Goal: Information Seeking & Learning: Learn about a topic

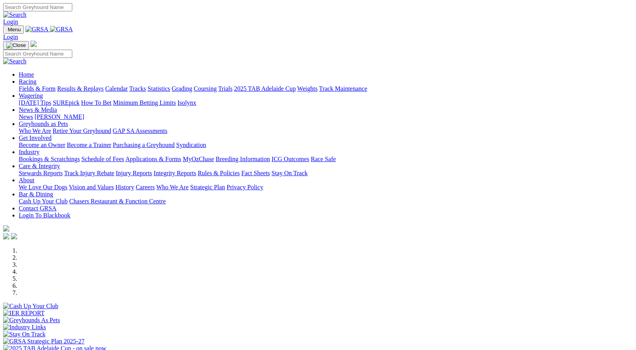
click at [196, 170] on link "Integrity Reports" at bounding box center [175, 173] width 43 height 7
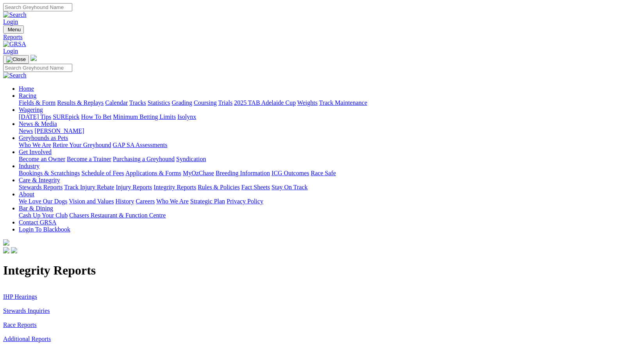
click at [50, 307] on link "Stewards Inquiries" at bounding box center [26, 310] width 47 height 7
click at [37, 293] on link "IHP Hearings" at bounding box center [20, 296] width 34 height 7
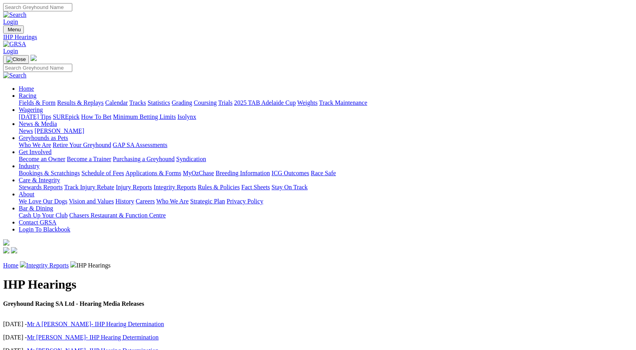
click at [36, 92] on link "Racing" at bounding box center [28, 95] width 18 height 7
click at [45, 99] on link "Fields & Form" at bounding box center [37, 102] width 37 height 7
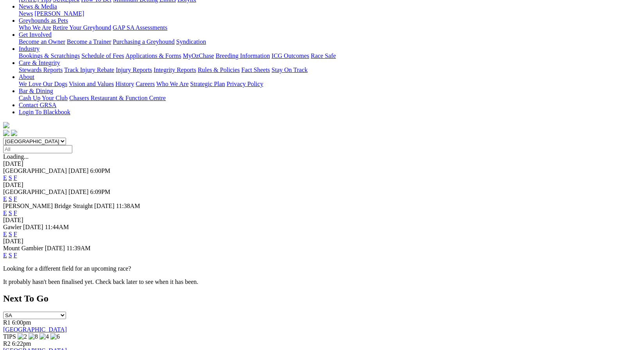
scroll to position [118, 0]
click at [17, 251] on link "F" at bounding box center [16, 254] width 4 height 7
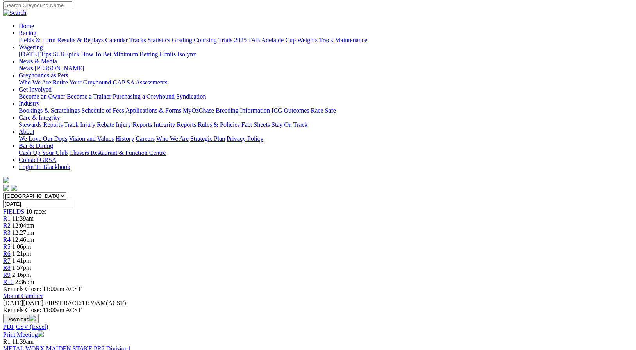
scroll to position [65, 0]
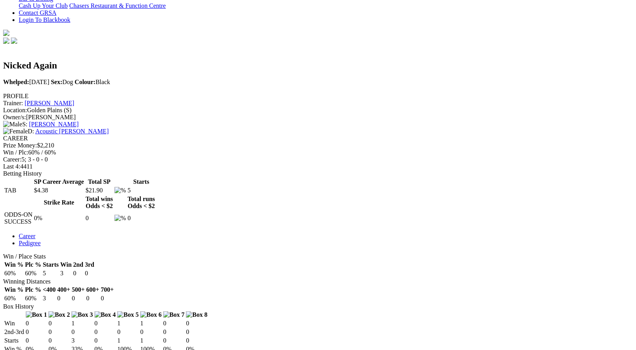
scroll to position [211, 0]
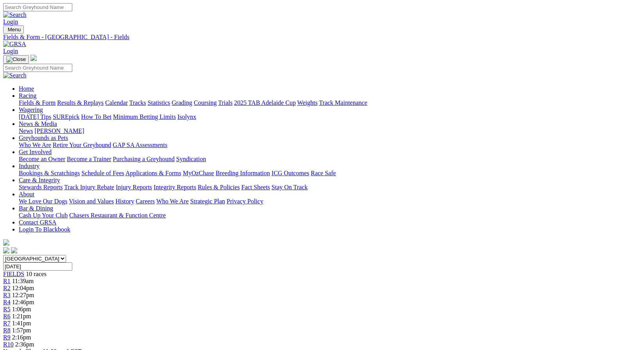
scroll to position [65, 0]
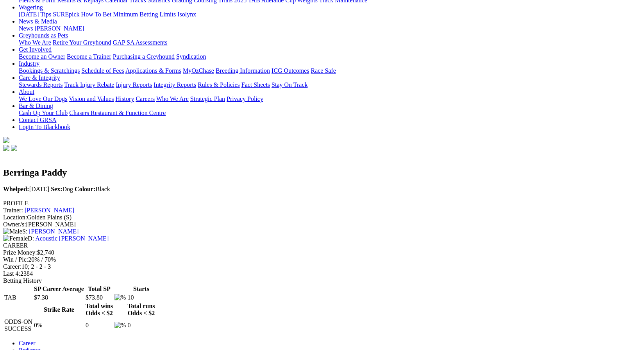
scroll to position [102, 0]
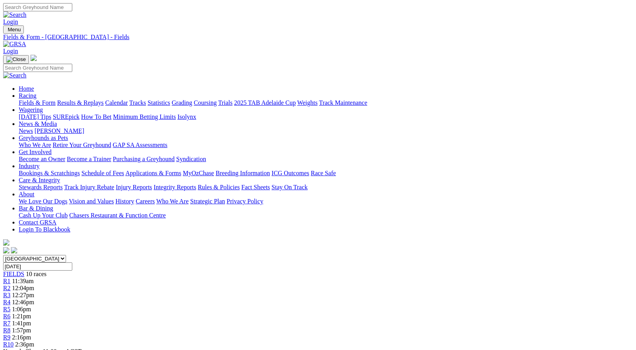
click at [57, 120] on link "News & Media" at bounding box center [38, 123] width 38 height 7
click at [33, 127] on link "News" at bounding box center [26, 130] width 14 height 7
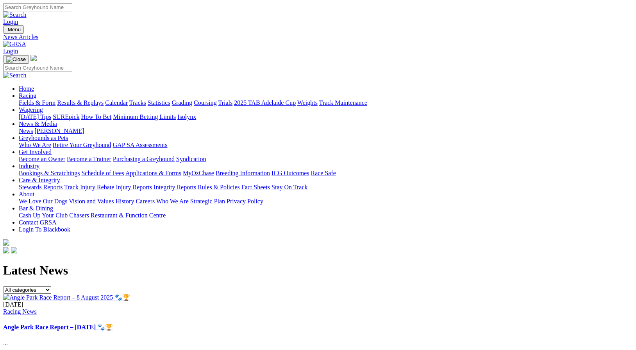
scroll to position [0, 0]
click at [68, 134] on link "Greyhounds as Pets" at bounding box center [43, 137] width 49 height 7
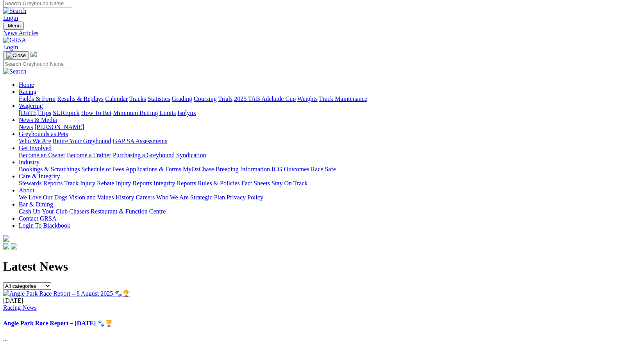
scroll to position [8, 0]
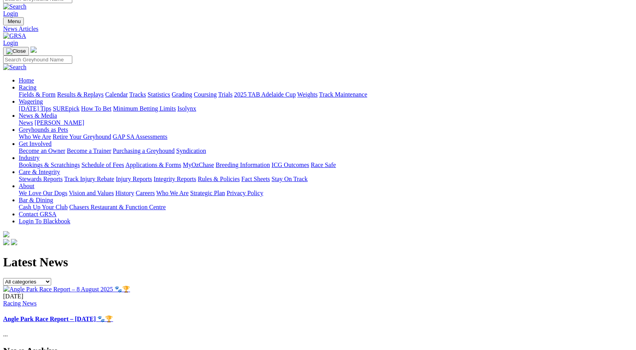
click at [68, 126] on link "Greyhounds as Pets" at bounding box center [43, 129] width 49 height 7
click at [51, 133] on link "Who We Are" at bounding box center [35, 136] width 32 height 7
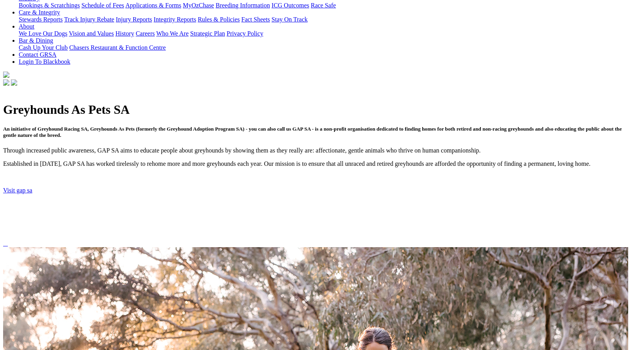
scroll to position [166, 0]
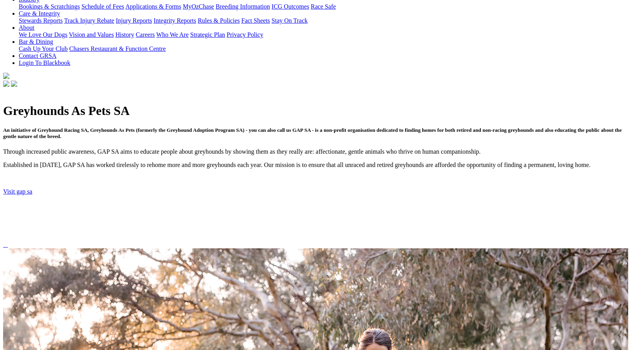
click at [32, 188] on link "Visit gap sa" at bounding box center [17, 191] width 29 height 7
